Goal: Information Seeking & Learning: Learn about a topic

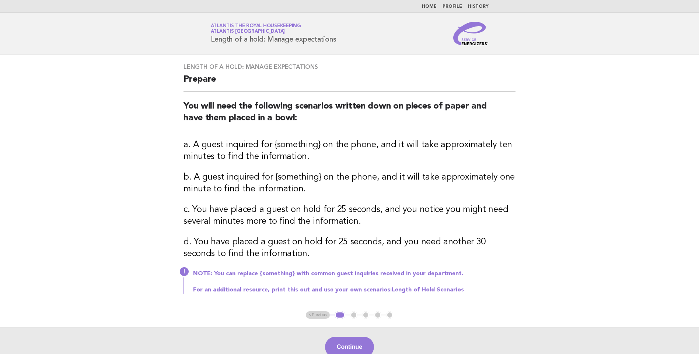
click at [433, 6] on link "Home" at bounding box center [429, 6] width 15 height 4
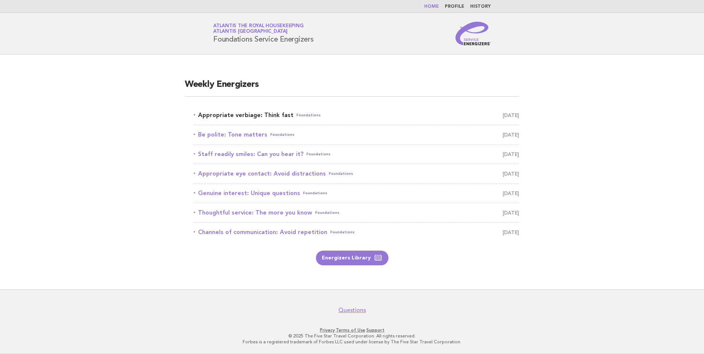
click at [255, 116] on link "Appropriate verbiage: Think fast Foundations September 19" at bounding box center [357, 115] width 326 height 10
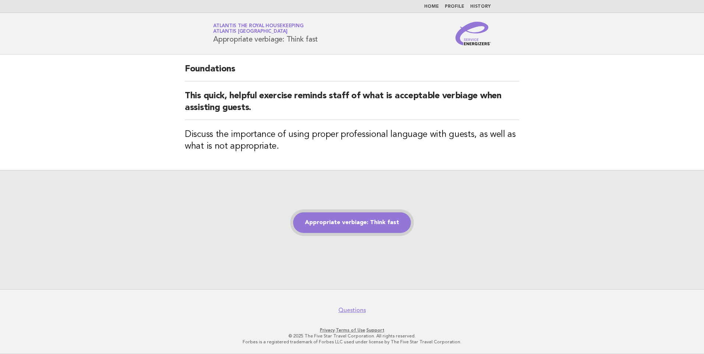
click at [333, 218] on link "Appropriate verbiage: Think fast" at bounding box center [352, 222] width 118 height 21
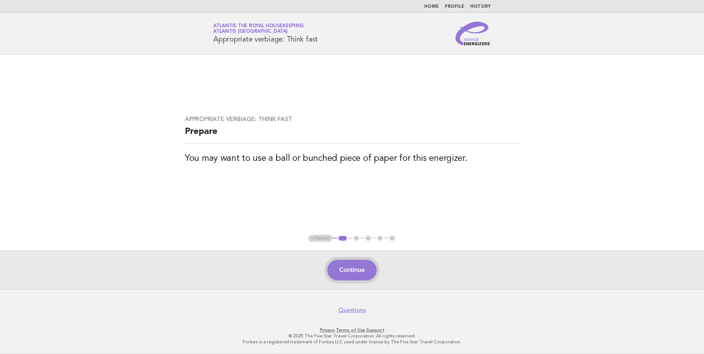
click at [344, 270] on button "Continue" at bounding box center [351, 270] width 49 height 21
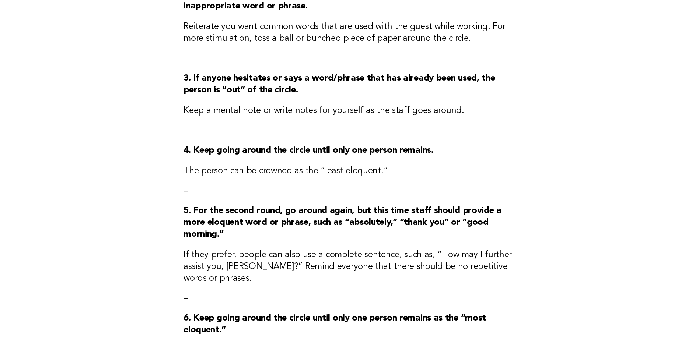
scroll to position [221, 0]
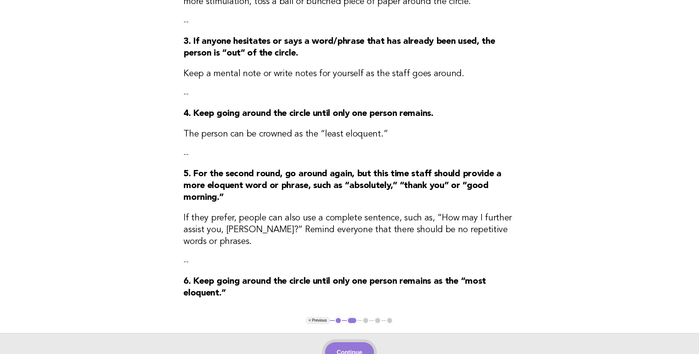
click at [346, 342] on button "Continue" at bounding box center [349, 352] width 49 height 21
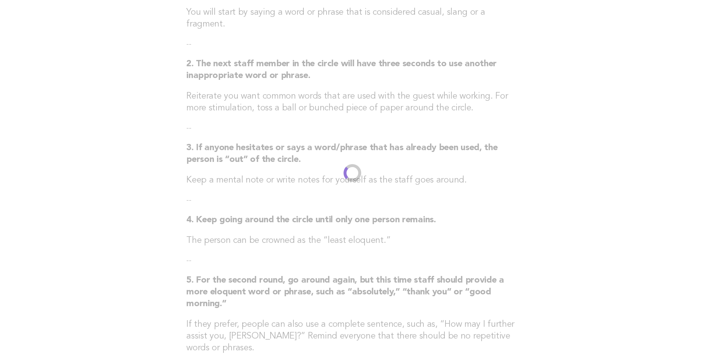
scroll to position [0, 0]
